Goal: Task Accomplishment & Management: Use online tool/utility

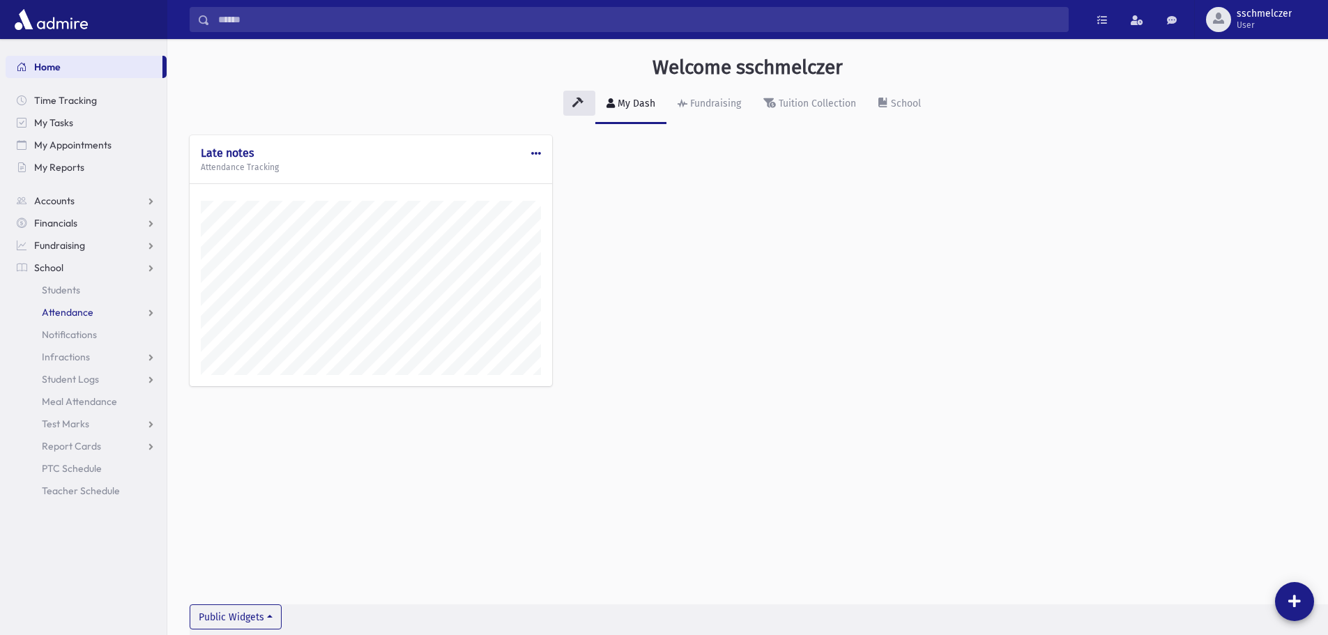
scroll to position [627, 1161]
click at [56, 312] on span "Attendance" at bounding box center [68, 312] width 52 height 13
click at [58, 342] on link "Entry" at bounding box center [86, 334] width 161 height 22
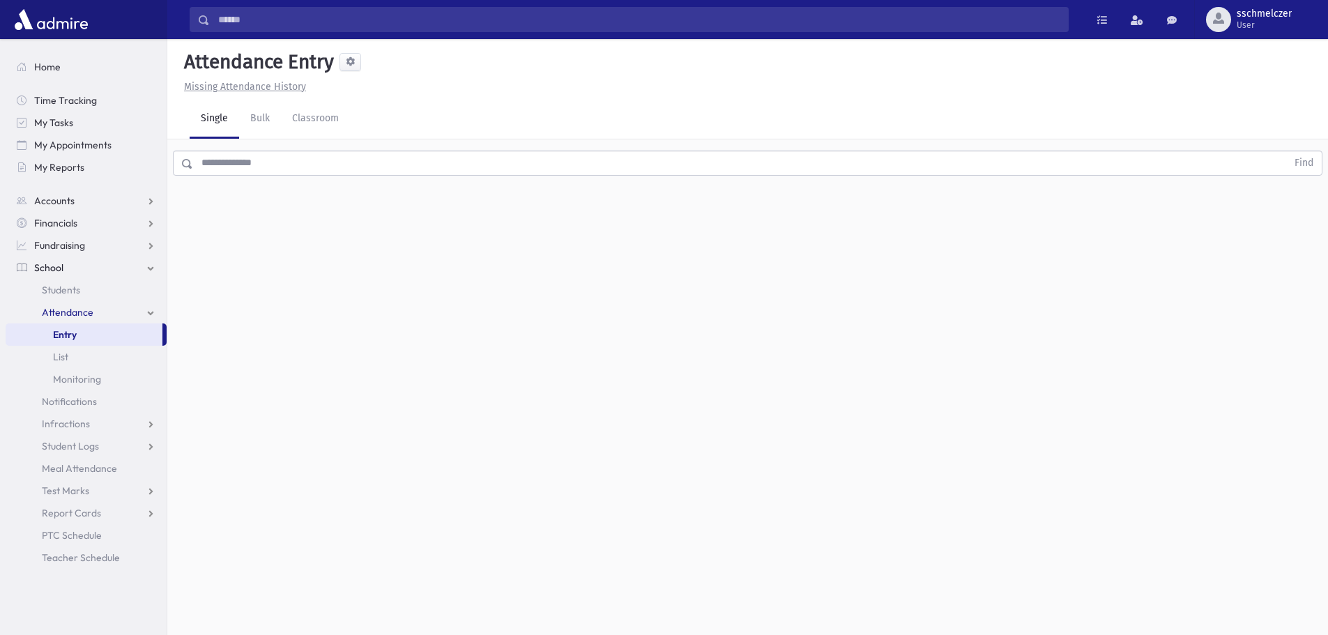
click at [235, 160] on input "text" at bounding box center [740, 163] width 1094 height 25
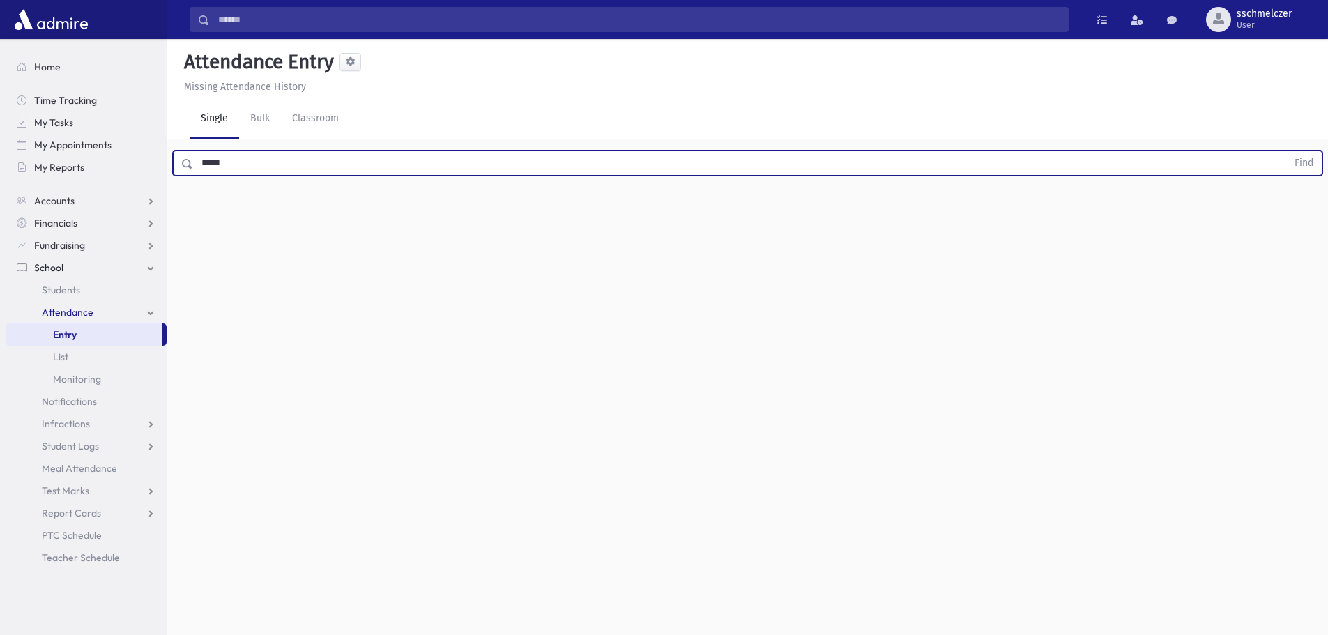
type input "*****"
click at [1286, 151] on button "Find" at bounding box center [1304, 163] width 36 height 24
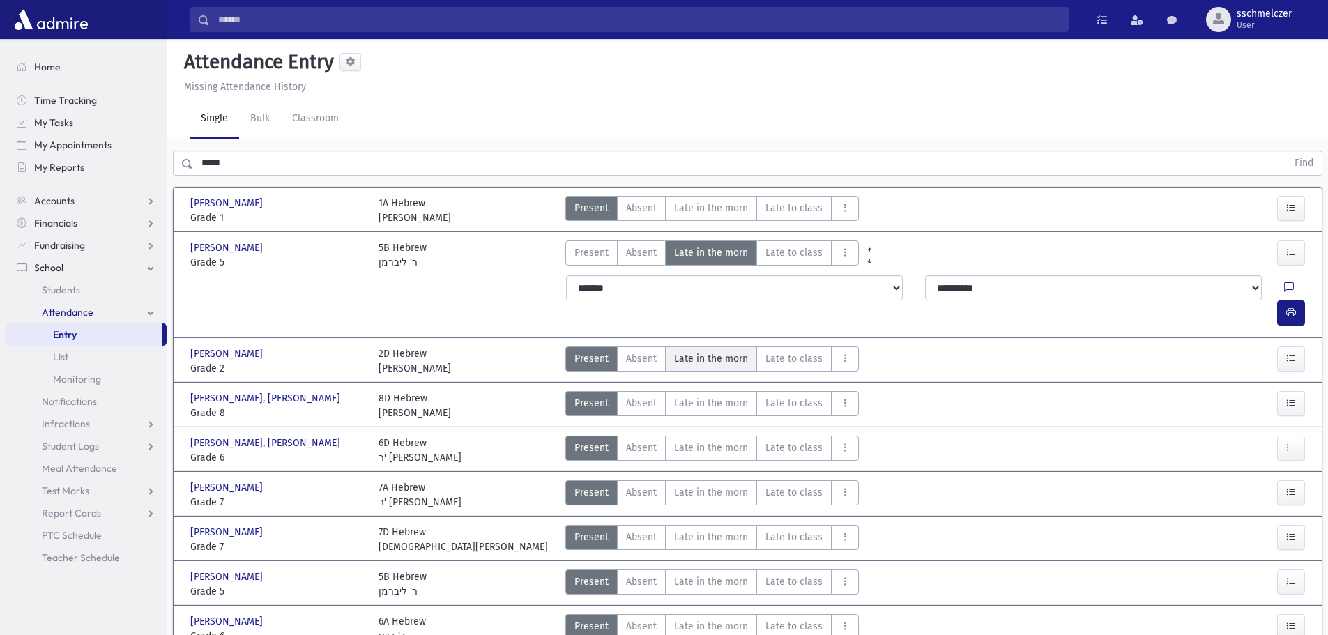
click at [709, 351] on span "Late in the morn" at bounding box center [711, 358] width 74 height 15
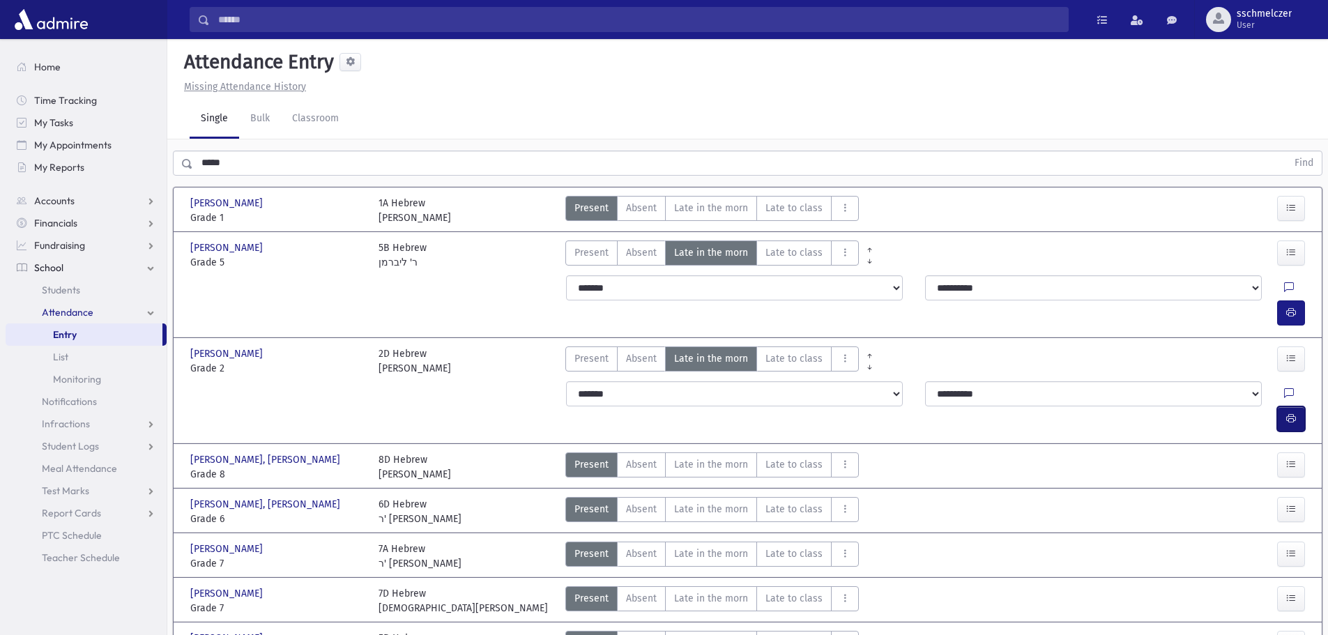
click at [1286, 413] on icon "button" at bounding box center [1291, 419] width 10 height 12
click at [1306, 406] on div at bounding box center [1293, 418] width 33 height 25
click at [1293, 406] on button "button" at bounding box center [1291, 418] width 28 height 25
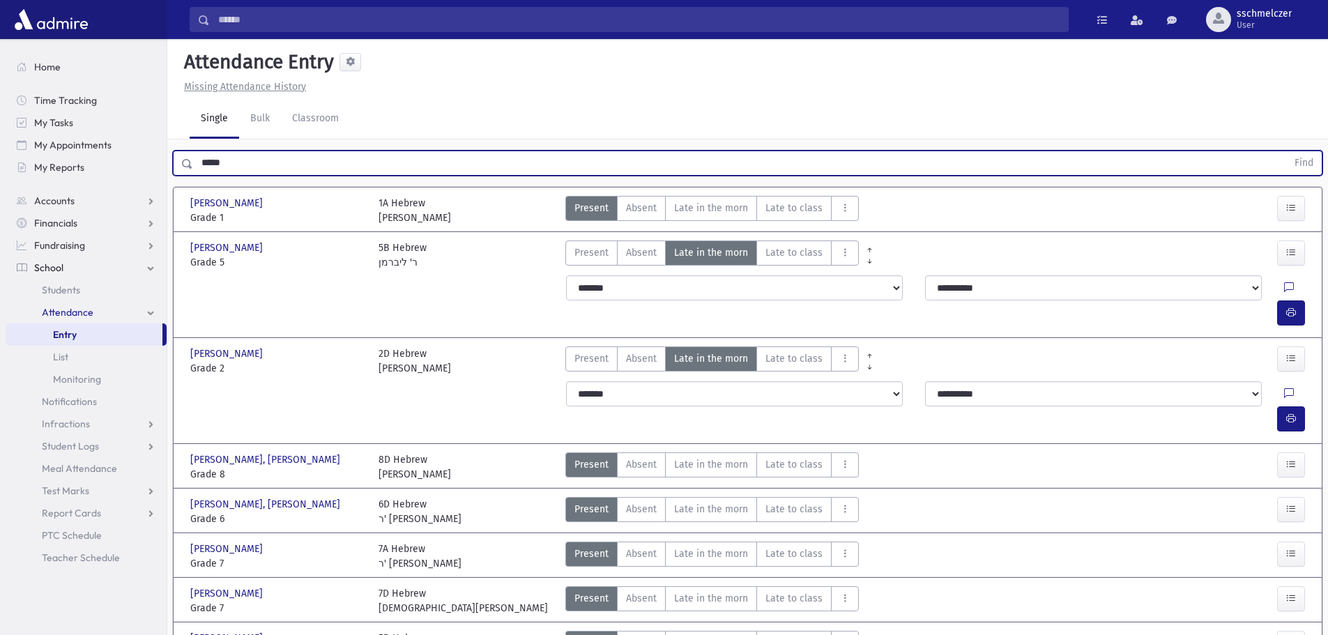
drag, startPoint x: 282, startPoint y: 164, endPoint x: 0, endPoint y: 174, distance: 281.8
click at [0, 174] on div "Search Results All Accounts" at bounding box center [664, 403] width 1328 height 806
click at [1286, 151] on button "Find" at bounding box center [1304, 163] width 36 height 24
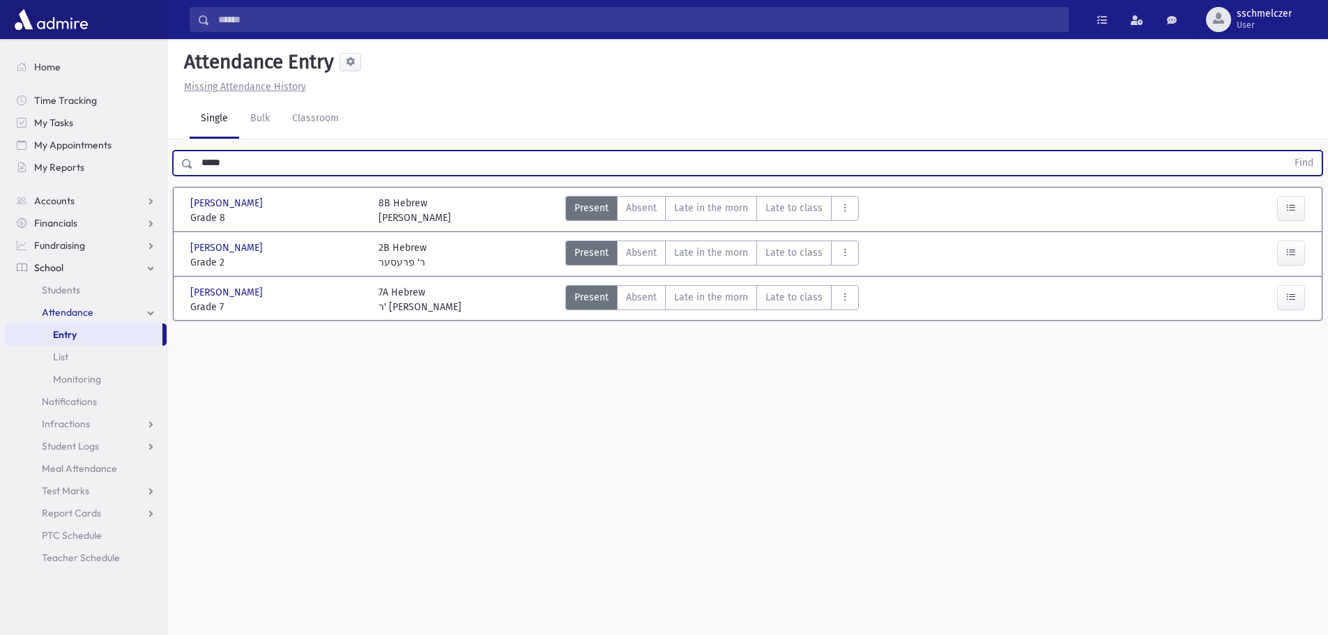
click at [1286, 151] on button "Find" at bounding box center [1304, 163] width 36 height 24
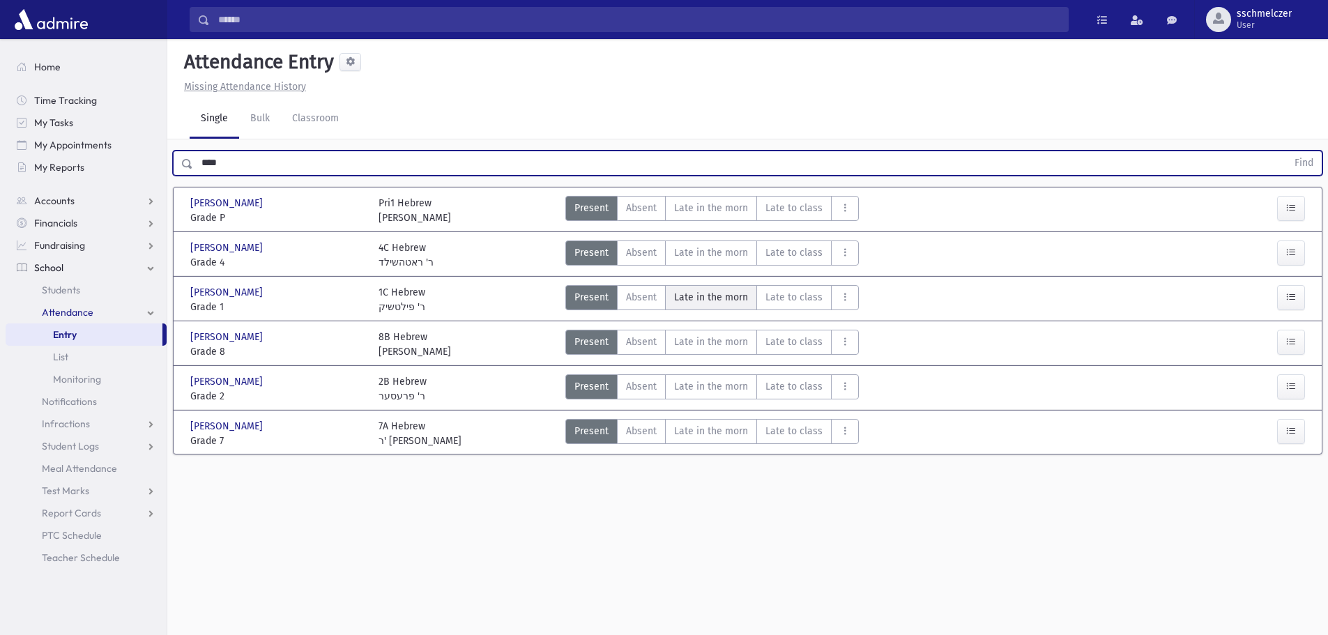
type input "****"
click at [708, 303] on span "Late in the morn" at bounding box center [711, 297] width 74 height 15
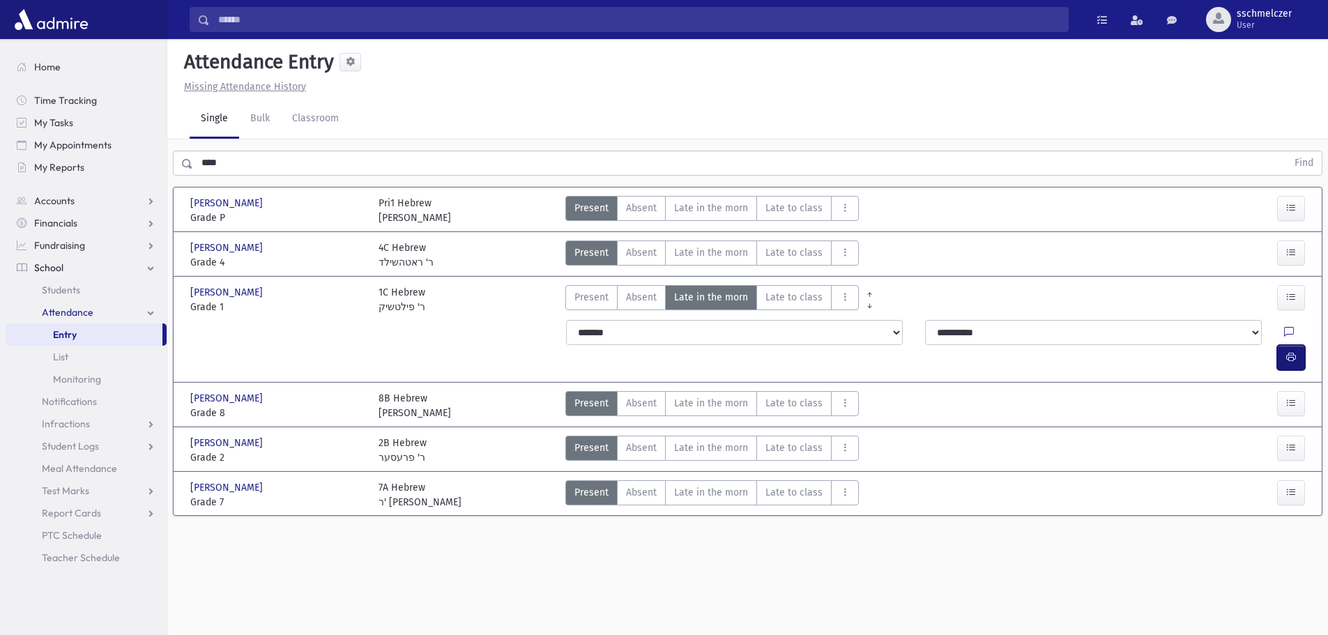
click at [1280, 345] on button "button" at bounding box center [1291, 357] width 28 height 25
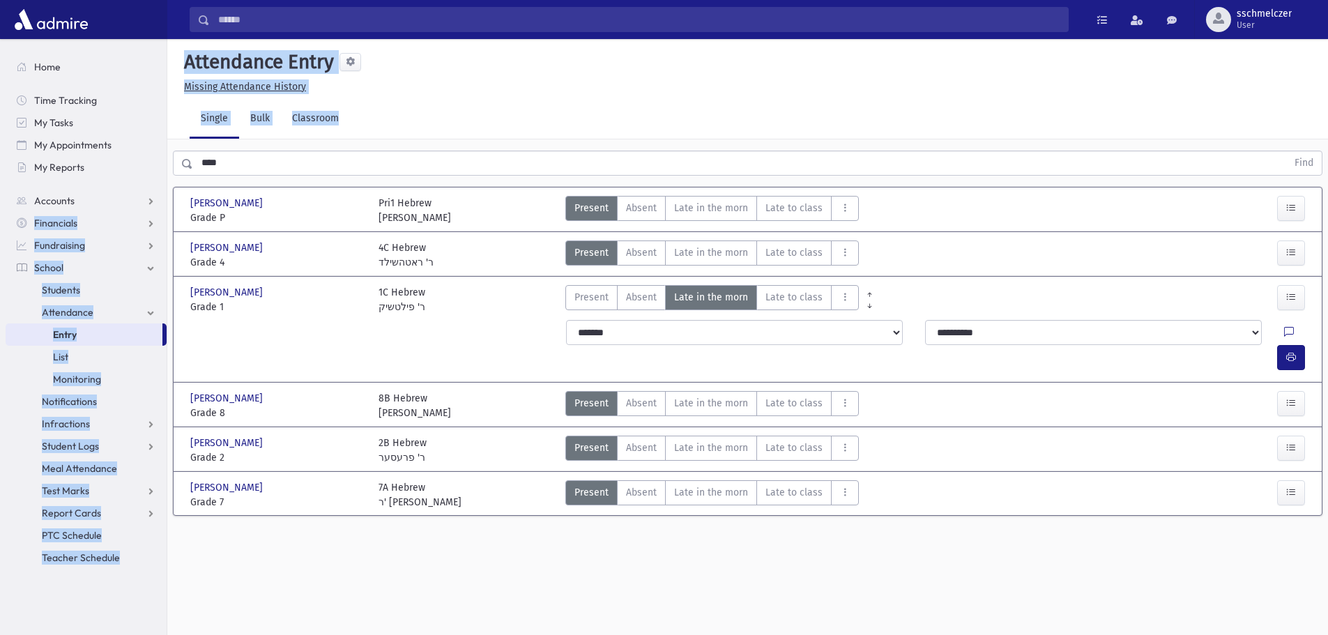
drag, startPoint x: 289, startPoint y: 148, endPoint x: 0, endPoint y: 215, distance: 296.4
click at [0, 217] on div "Search Results All Accounts" at bounding box center [664, 333] width 1328 height 666
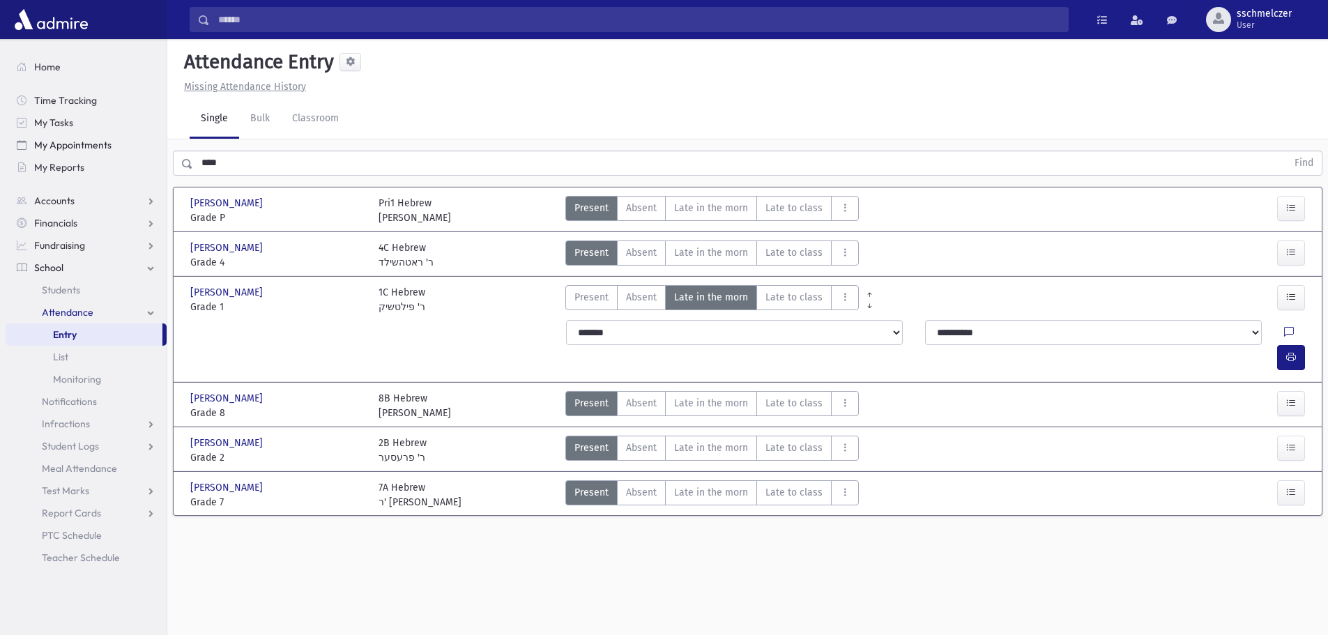
drag, startPoint x: 227, startPoint y: 155, endPoint x: 117, endPoint y: 149, distance: 110.3
click at [117, 149] on div "Search Results All Accounts" at bounding box center [664, 333] width 1328 height 666
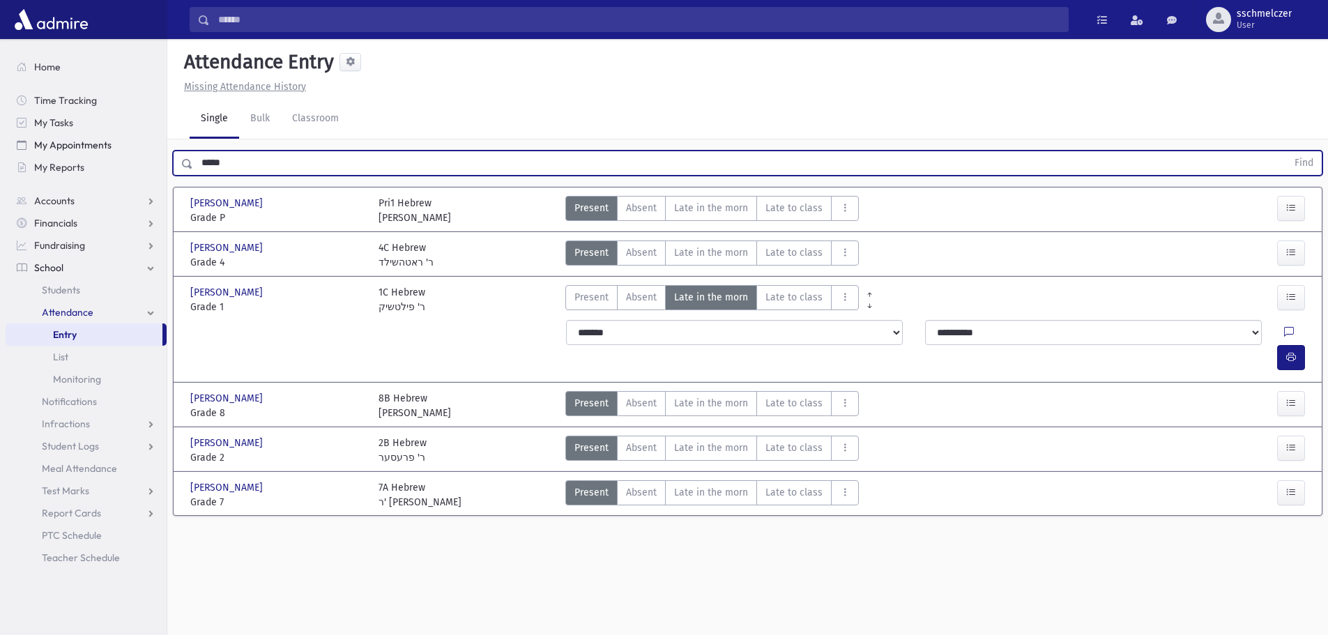
click at [1286, 151] on button "Find" at bounding box center [1304, 163] width 36 height 24
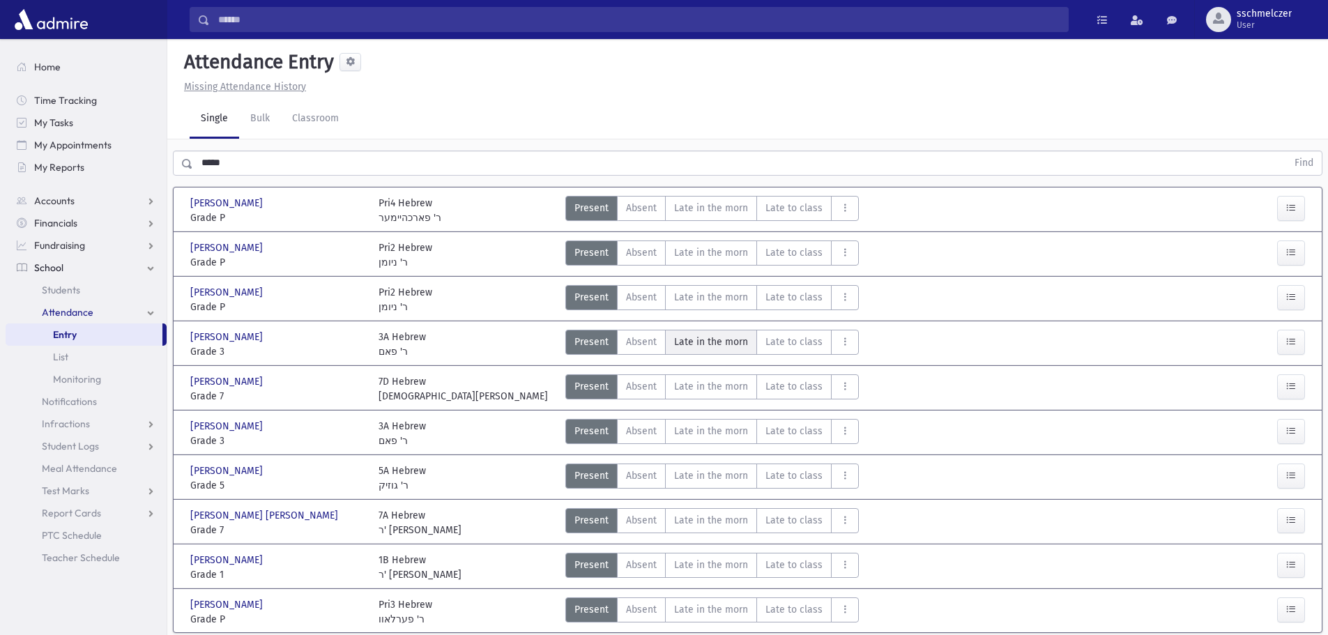
click at [733, 340] on span "Late in the morn" at bounding box center [711, 342] width 74 height 15
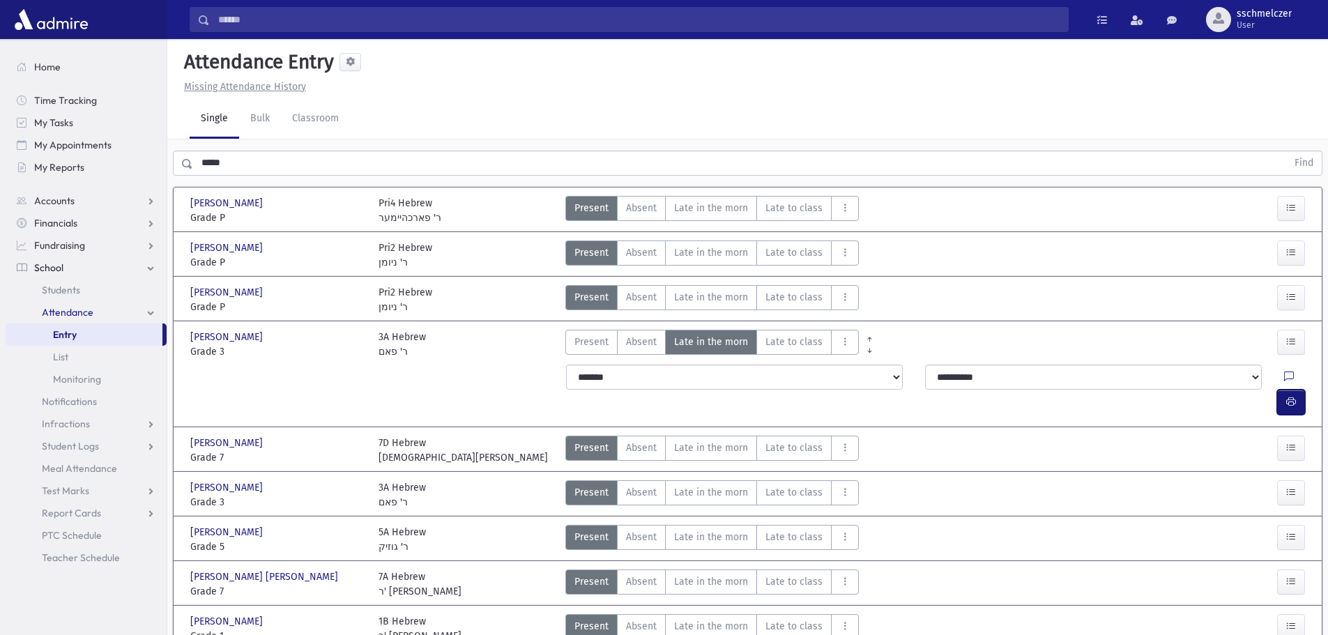
click at [1294, 396] on icon "button" at bounding box center [1291, 402] width 10 height 12
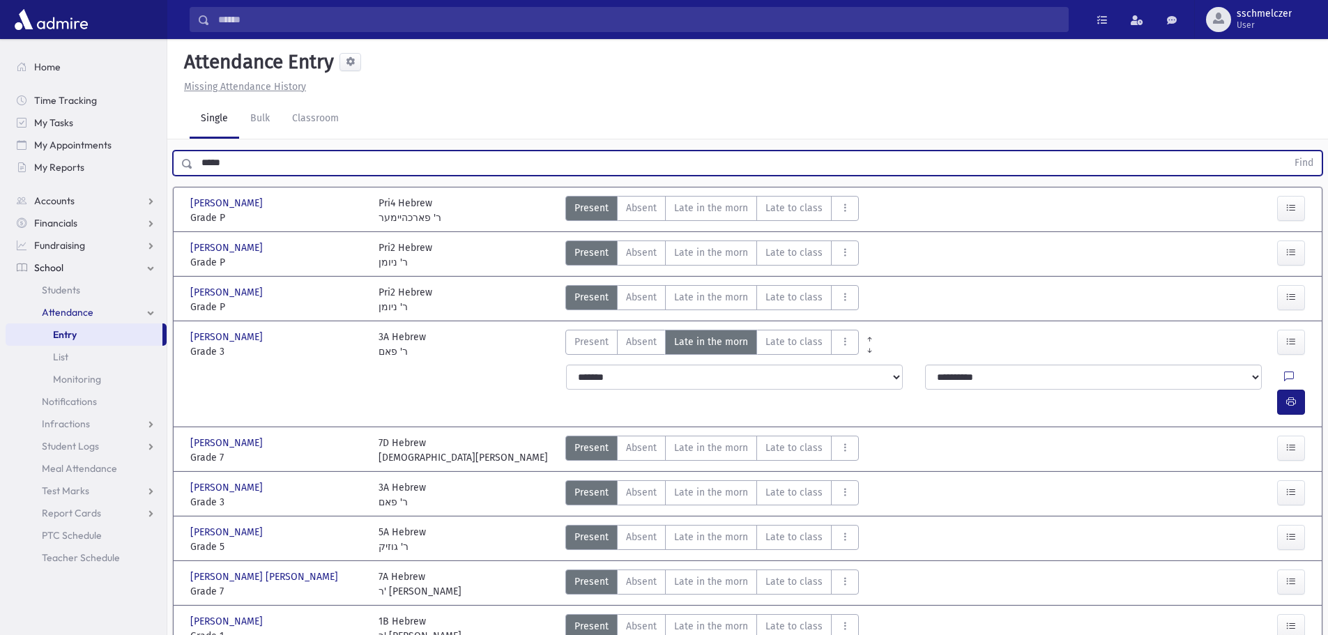
drag, startPoint x: 257, startPoint y: 162, endPoint x: 0, endPoint y: 156, distance: 256.6
click at [0, 185] on div "Search Results All Accounts" at bounding box center [664, 372] width 1328 height 745
type input "********"
click at [1286, 151] on button "Find" at bounding box center [1304, 163] width 36 height 24
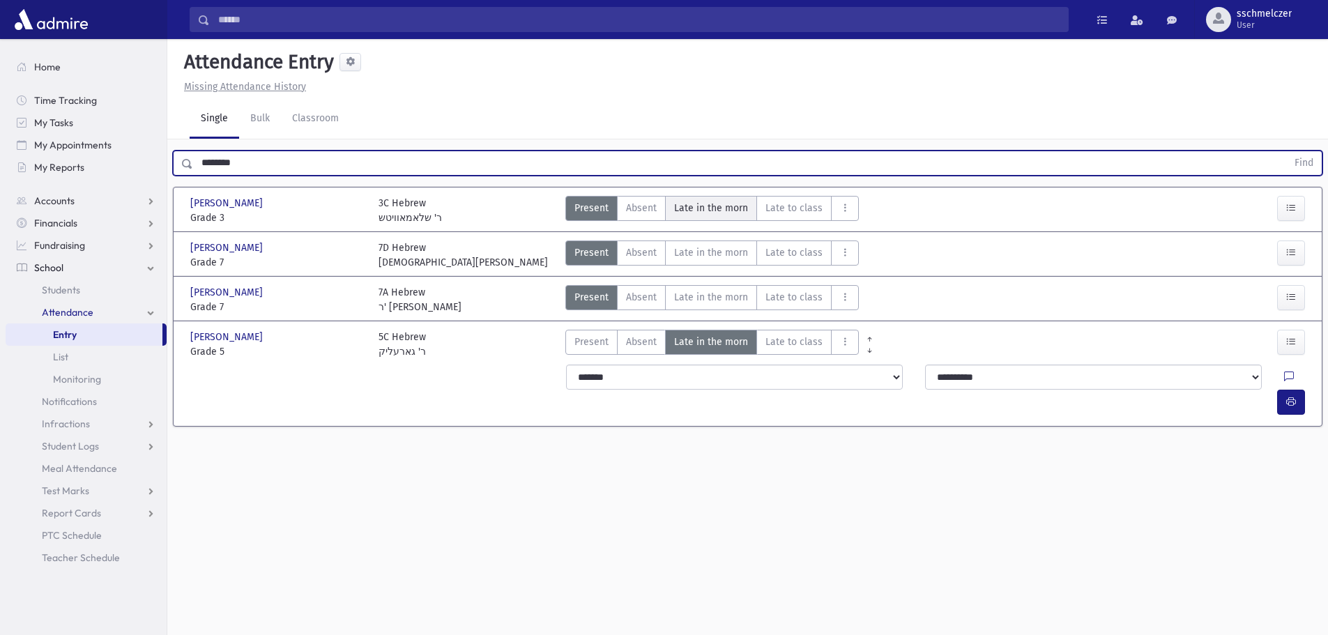
click at [684, 199] on morn"] "Late in the morn M" at bounding box center [711, 208] width 92 height 25
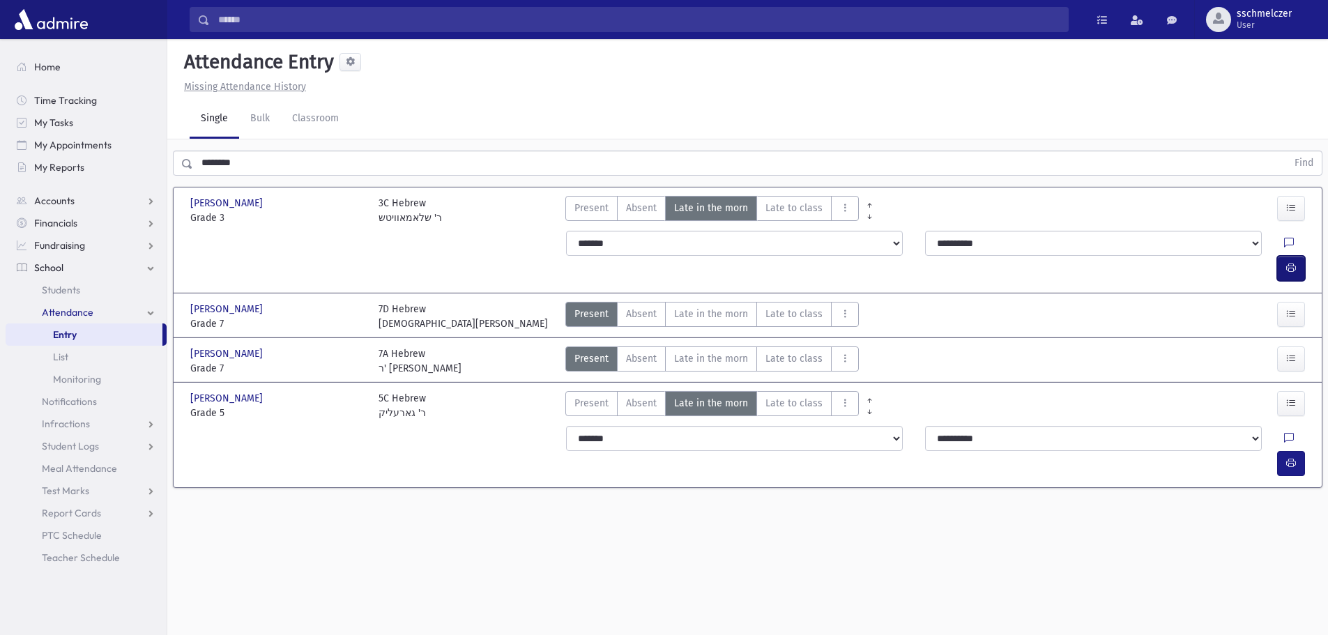
click at [1287, 262] on icon "button" at bounding box center [1291, 268] width 10 height 12
